Goal: Task Accomplishment & Management: Complete application form

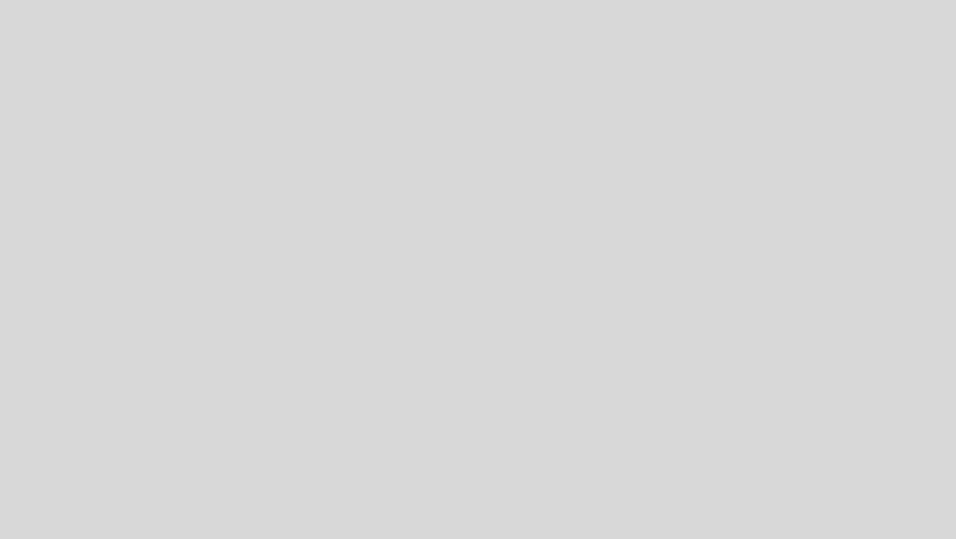
select select "pt"
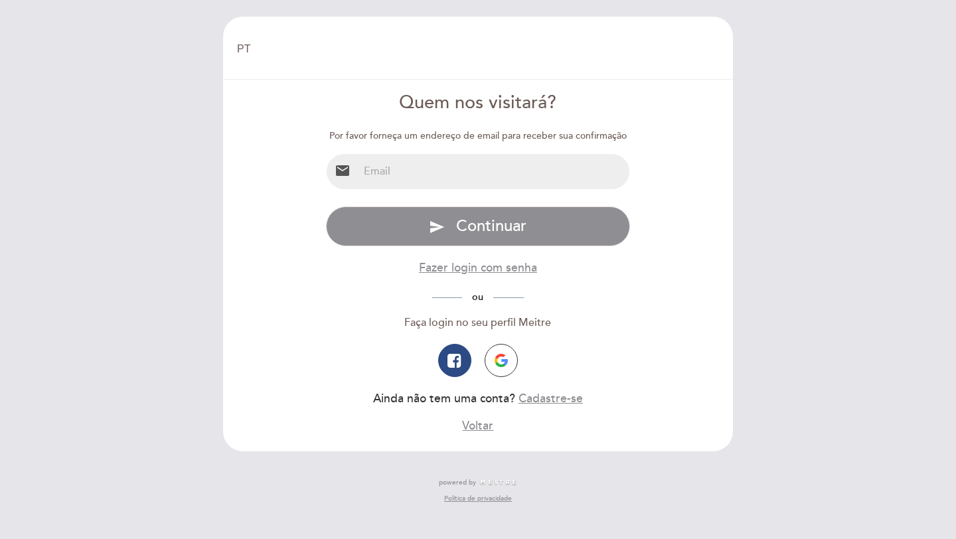
click at [436, 184] on input "email" at bounding box center [493, 171] width 271 height 35
type input "[EMAIL_ADDRESS][DOMAIN_NAME]"
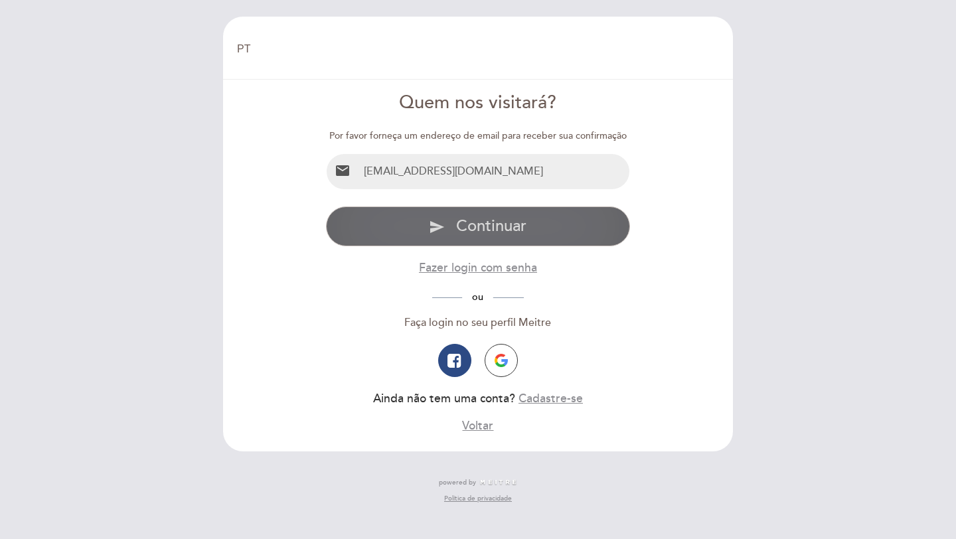
click at [481, 234] on span "Continuar" at bounding box center [491, 225] width 70 height 19
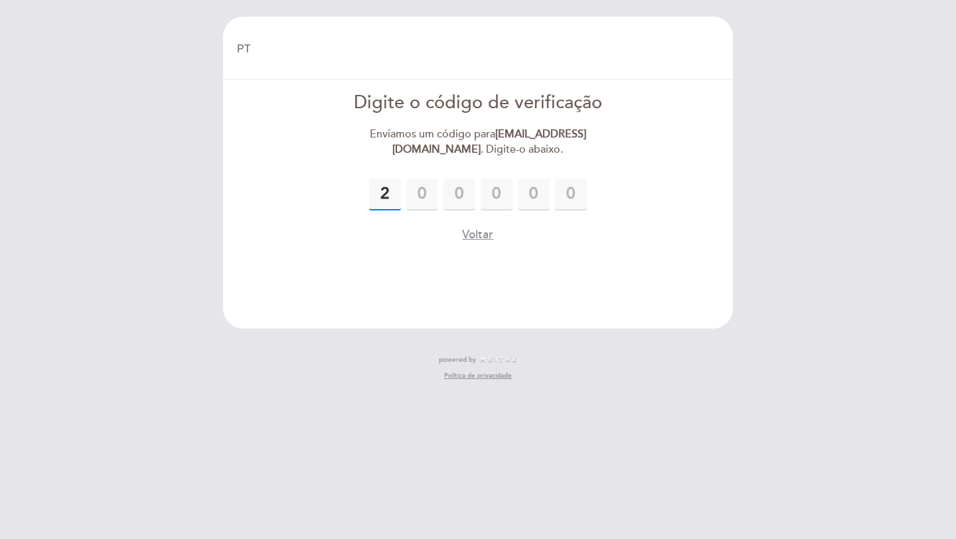
type input "2"
type input "0"
type input "8"
type input "1"
type input "4"
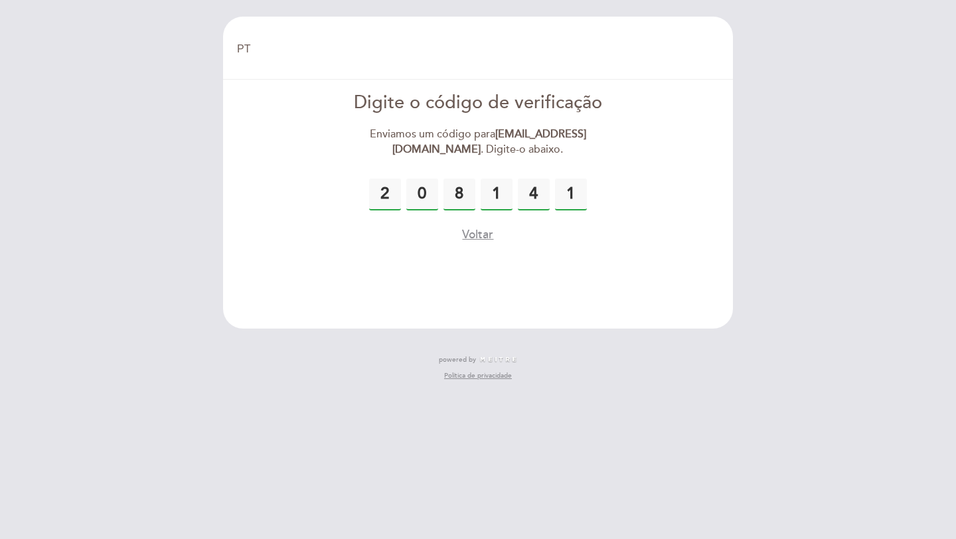
type input "1"
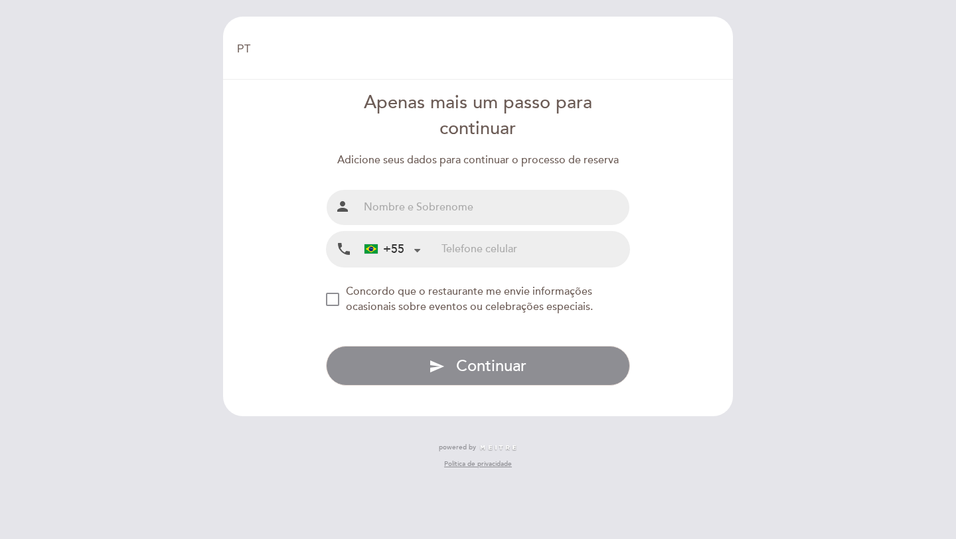
click at [445, 206] on input "text" at bounding box center [493, 207] width 271 height 35
type input "[PERSON_NAME] [PERSON_NAME]"
click at [462, 252] on input "tel" at bounding box center [535, 249] width 188 height 35
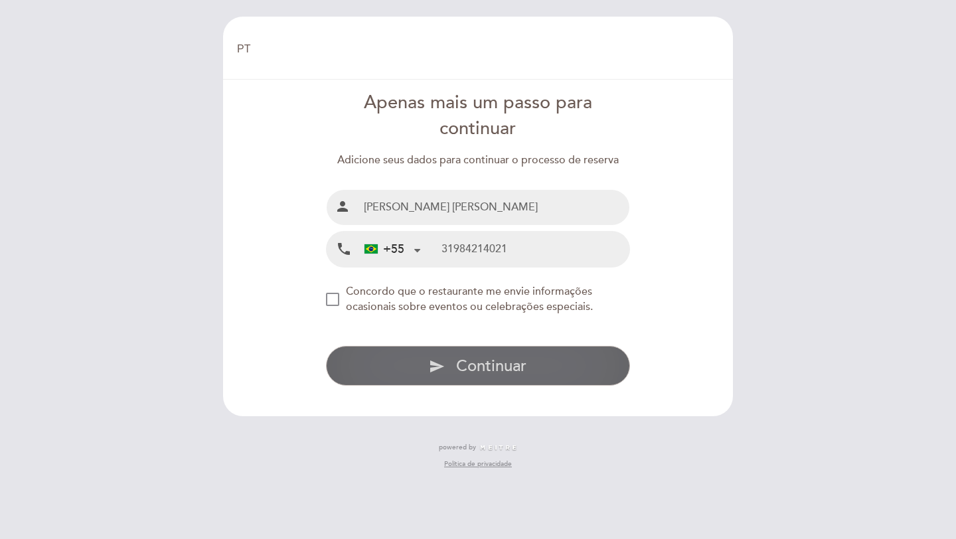
type input "31984214021"
click at [462, 369] on span "Continuar" at bounding box center [491, 365] width 70 height 19
